Goal: Information Seeking & Learning: Check status

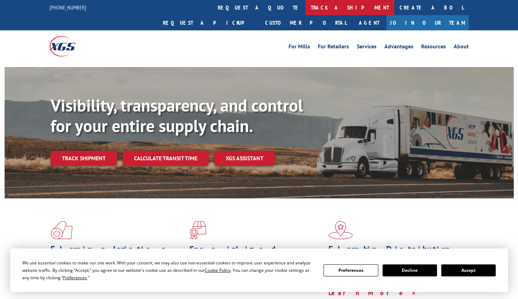
click at [305, 4] on link "track a shipment" at bounding box center [349, 7] width 89 height 15
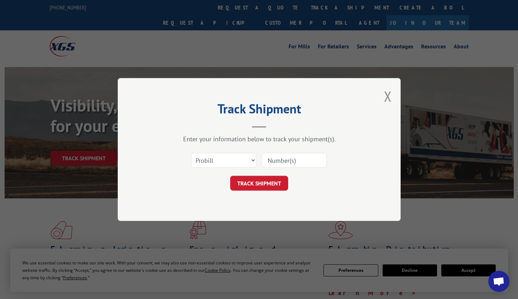
click at [274, 161] on input at bounding box center [294, 160] width 65 height 15
paste input "129332364"
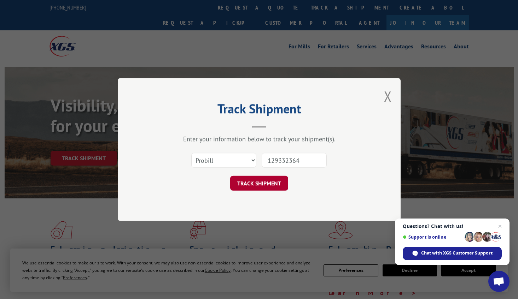
type input "129332364"
click at [264, 186] on button "TRACK SHIPMENT" at bounding box center [259, 183] width 58 height 15
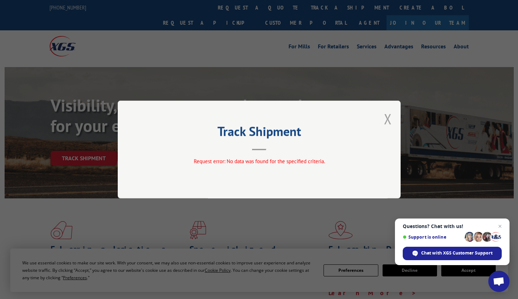
click at [386, 114] on button "Close modal" at bounding box center [388, 119] width 8 height 19
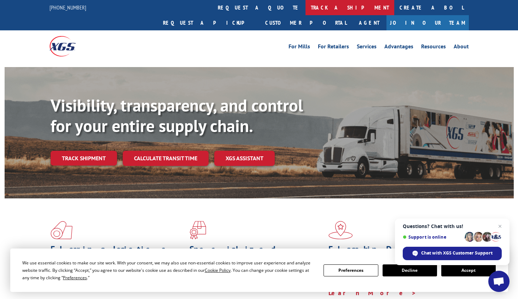
click at [305, 6] on link "track a shipment" at bounding box center [349, 7] width 89 height 15
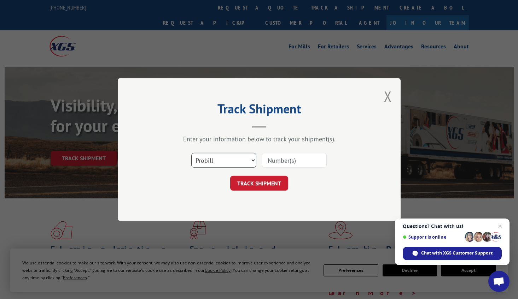
click at [210, 160] on select "Select category... Probill BOL PO" at bounding box center [223, 160] width 65 height 15
select select "bol"
click at [191, 153] on select "Select category... Probill BOL PO" at bounding box center [223, 160] width 65 height 15
click at [280, 159] on input at bounding box center [294, 160] width 65 height 15
paste input "129332364"
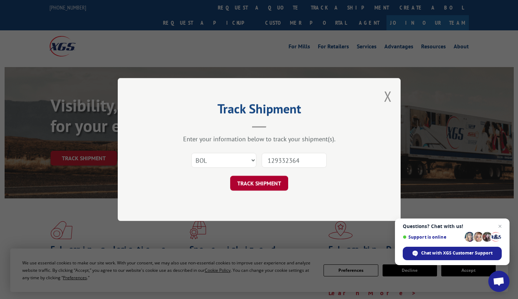
type input "129332364"
click at [256, 184] on button "TRACK SHIPMENT" at bounding box center [259, 183] width 58 height 15
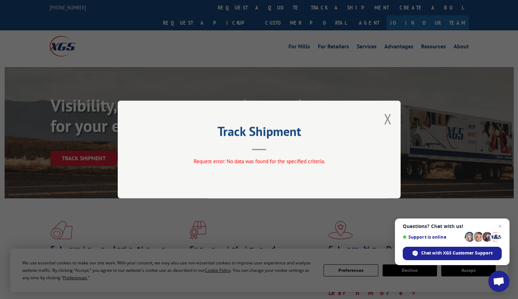
click at [385, 117] on button "Close modal" at bounding box center [388, 119] width 8 height 19
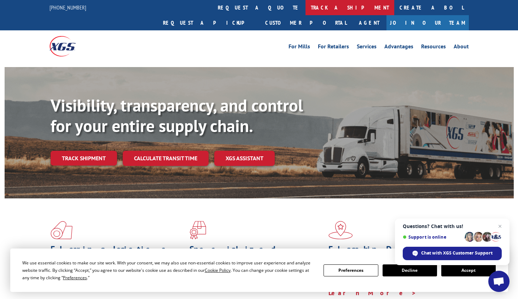
click at [305, 8] on link "track a shipment" at bounding box center [349, 7] width 89 height 15
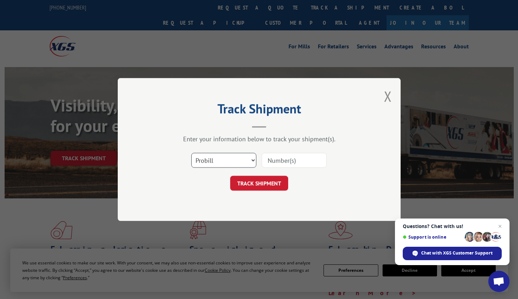
click at [254, 162] on select "Select category... Probill BOL PO" at bounding box center [223, 160] width 65 height 15
click at [191, 153] on select "Select category... Probill BOL PO" at bounding box center [223, 160] width 65 height 15
click at [282, 163] on input at bounding box center [294, 160] width 65 height 15
click at [246, 166] on select "Select category... Probill BOL PO" at bounding box center [223, 160] width 65 height 15
select select "bol"
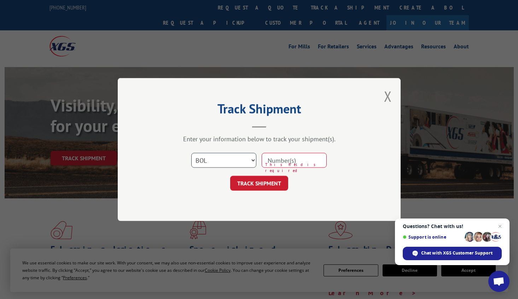
click at [191, 153] on select "Select category... Probill BOL PO" at bounding box center [223, 160] width 65 height 15
click at [307, 160] on input at bounding box center [294, 160] width 65 height 15
click at [198, 176] on div "TRACK SHIPMENT" at bounding box center [259, 183] width 212 height 15
click at [392, 97] on div "Track Shipment Enter your information below to track your shipment(s). Select c…" at bounding box center [259, 149] width 283 height 143
click at [386, 100] on button "Close modal" at bounding box center [388, 96] width 8 height 19
